Goal: Information Seeking & Learning: Check status

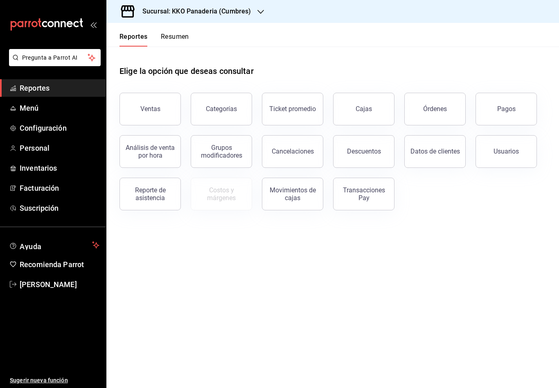
click at [171, 39] on button "Resumen" at bounding box center [175, 40] width 28 height 14
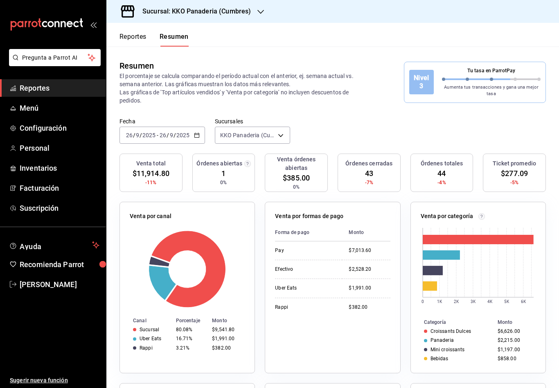
click at [144, 40] on button "Reportes" at bounding box center [132, 40] width 27 height 14
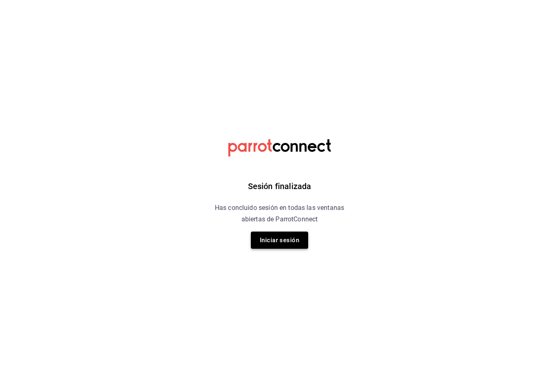
click at [268, 242] on button "Iniciar sesión" at bounding box center [279, 240] width 57 height 17
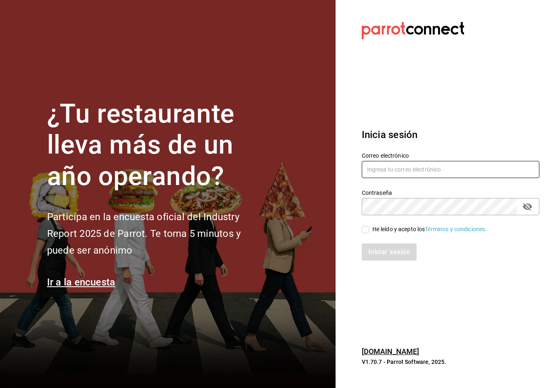
click at [433, 175] on input "text" at bounding box center [449, 169] width 177 height 17
type input "Felipecabello.chapa@gmail.com"
click at [366, 233] on input "He leído y acepto los Términos y condiciones." at bounding box center [364, 229] width 7 height 7
checkbox input "true"
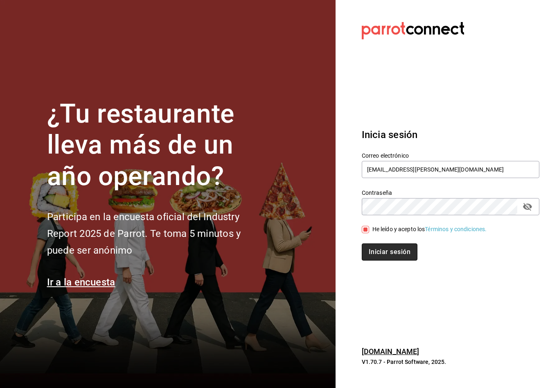
click at [382, 255] on button "Iniciar sesión" at bounding box center [389, 252] width 56 height 17
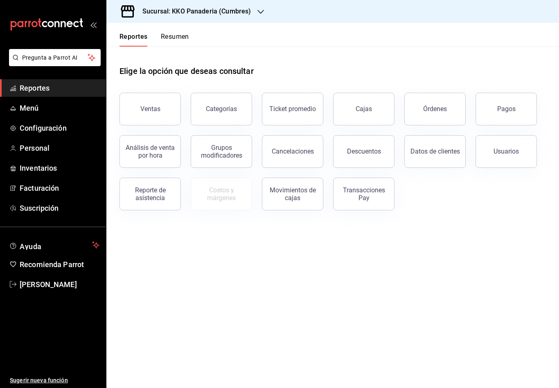
click at [171, 37] on button "Resumen" at bounding box center [175, 40] width 28 height 14
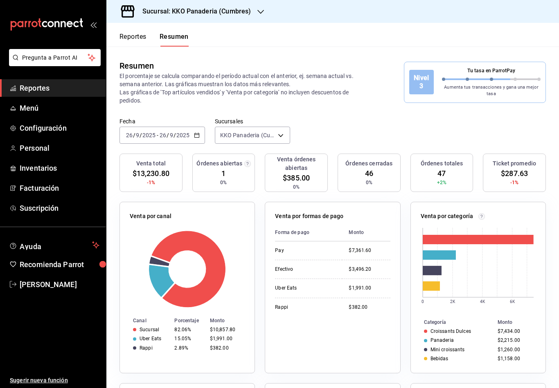
click at [124, 41] on button "Reportes" at bounding box center [132, 40] width 27 height 14
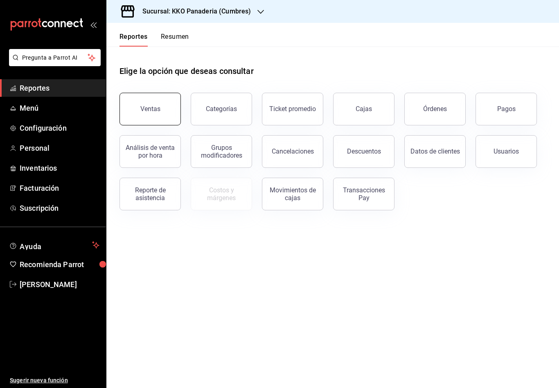
click at [153, 110] on div "Ventas" at bounding box center [150, 109] width 20 height 8
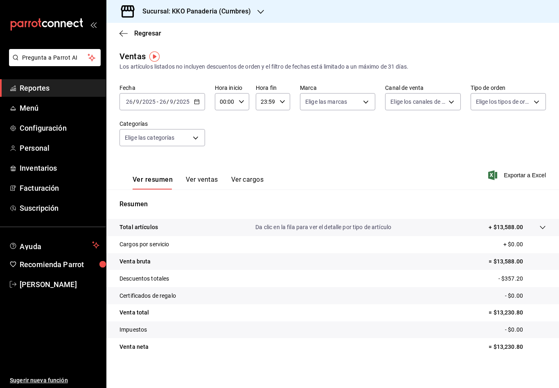
click at [198, 181] on button "Ver ventas" at bounding box center [202, 183] width 32 height 14
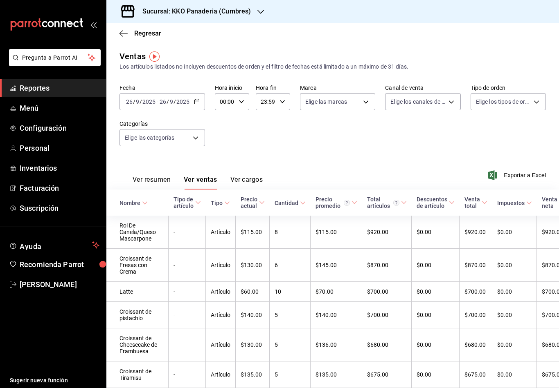
click at [300, 206] on span at bounding box center [303, 203] width 6 height 6
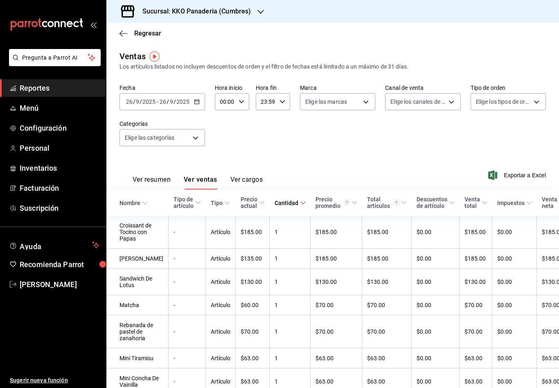
click at [300, 202] on \(Stroke\) at bounding box center [302, 203] width 5 height 3
